Goal: Task Accomplishment & Management: Use online tool/utility

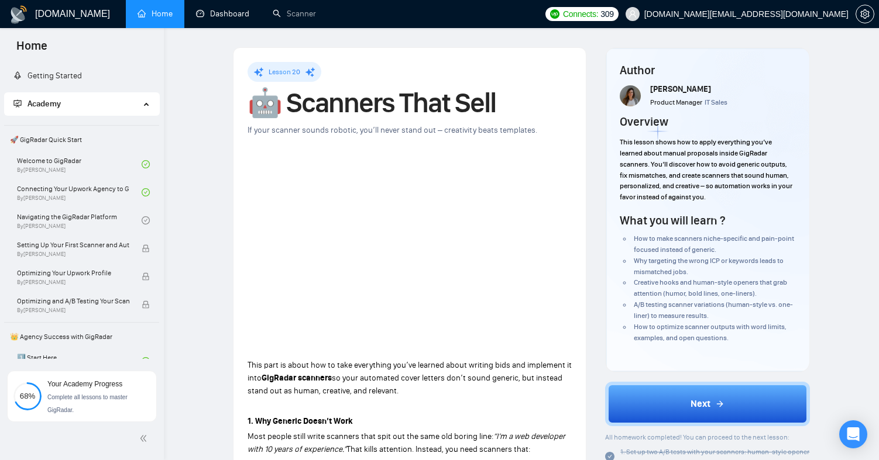
scroll to position [177, 0]
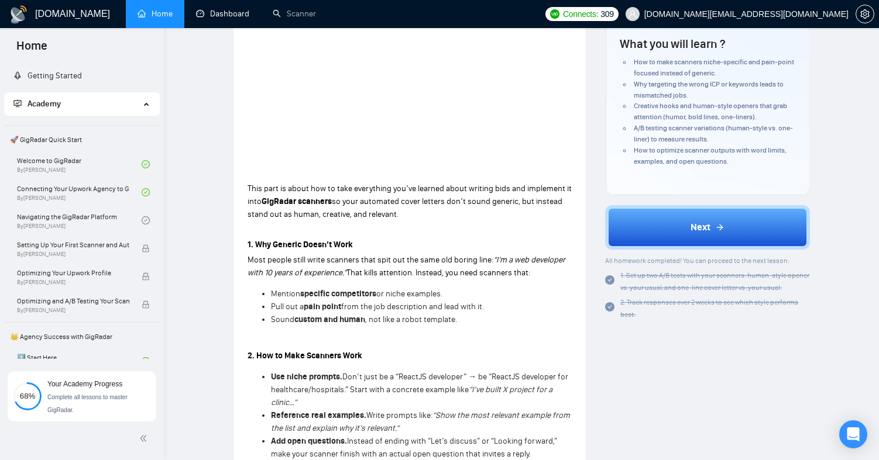
click at [226, 17] on link "Dashboard" at bounding box center [222, 14] width 53 height 10
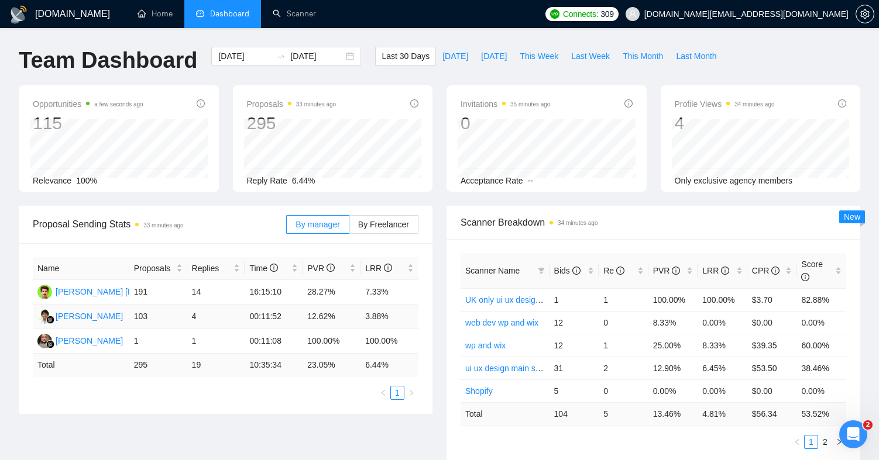
click at [194, 320] on td "4" at bounding box center [216, 317] width 58 height 25
click at [519, 370] on link "ui ux design main specified" at bounding box center [514, 368] width 98 height 9
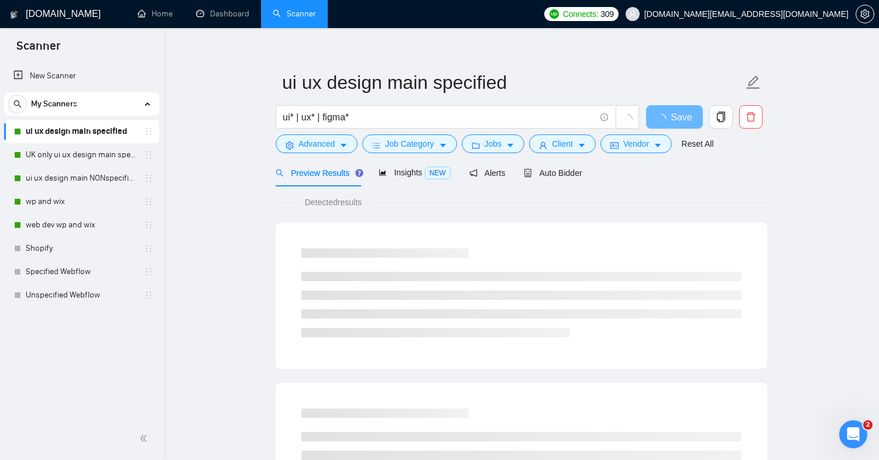
scroll to position [13, 0]
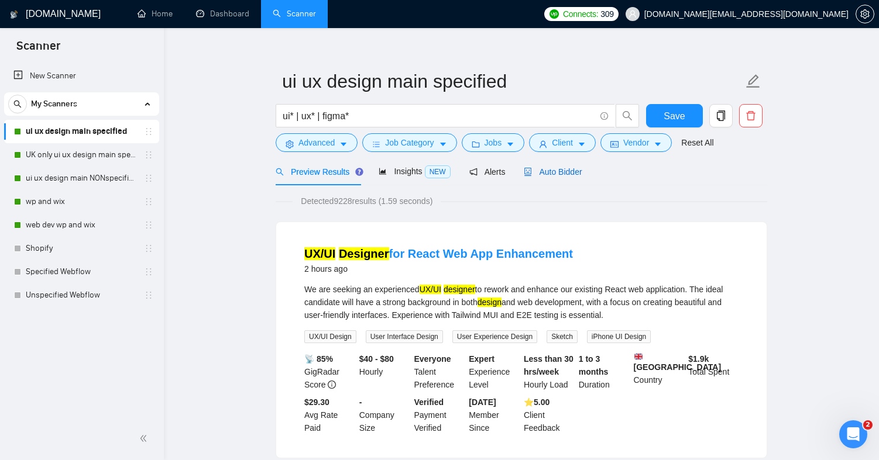
click at [571, 171] on span "Auto Bidder" at bounding box center [553, 171] width 58 height 9
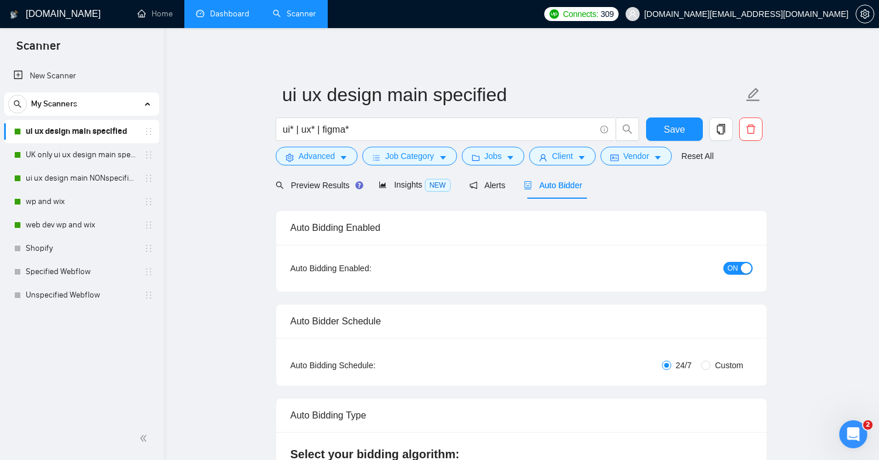
click at [233, 9] on link "Dashboard" at bounding box center [222, 14] width 53 height 10
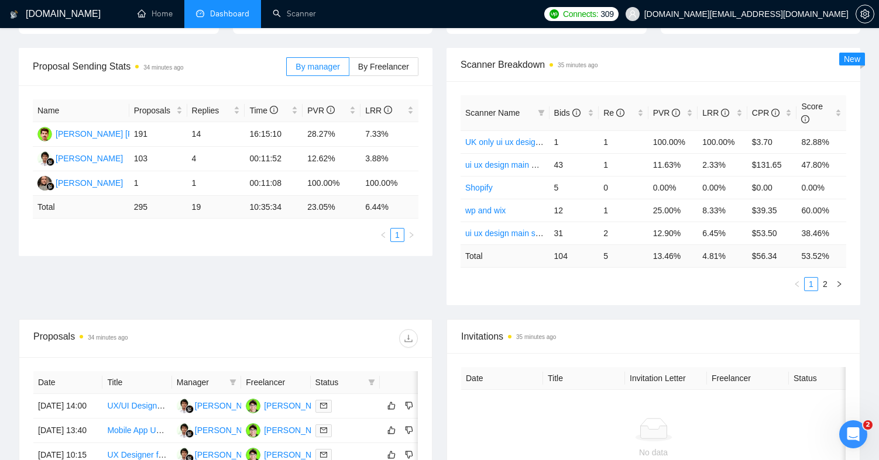
scroll to position [99, 0]
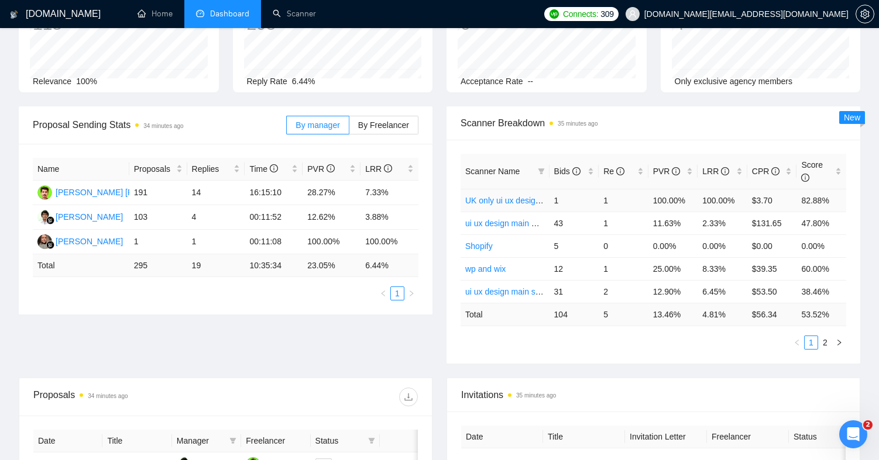
click at [516, 203] on link "UK only ui ux design main specified" at bounding box center [529, 200] width 129 height 9
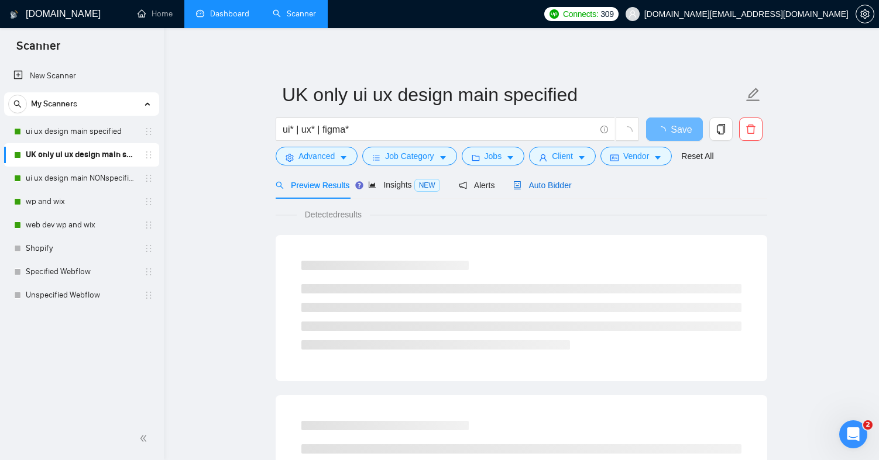
click at [540, 181] on span "Auto Bidder" at bounding box center [542, 185] width 58 height 9
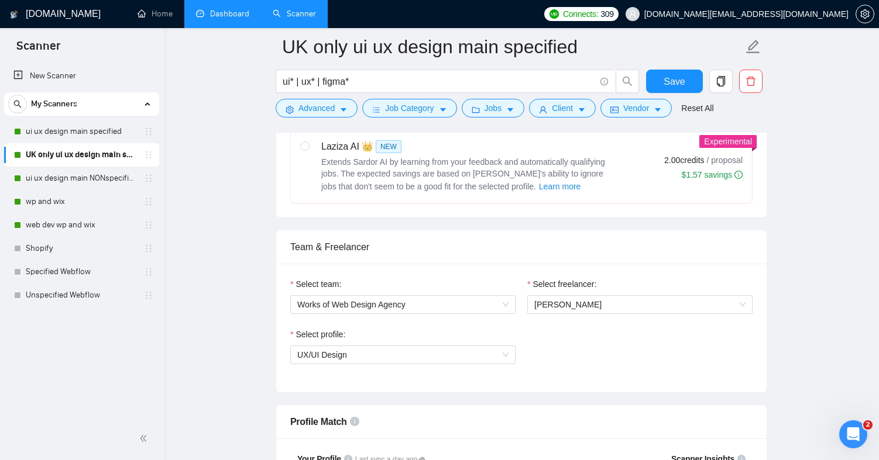
click at [230, 19] on link "Dashboard" at bounding box center [222, 14] width 53 height 10
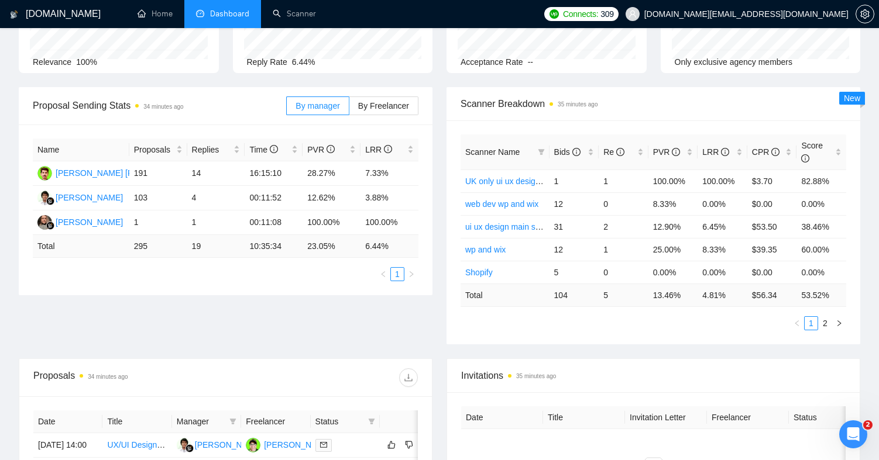
scroll to position [115, 0]
